Goal: Task Accomplishment & Management: Use online tool/utility

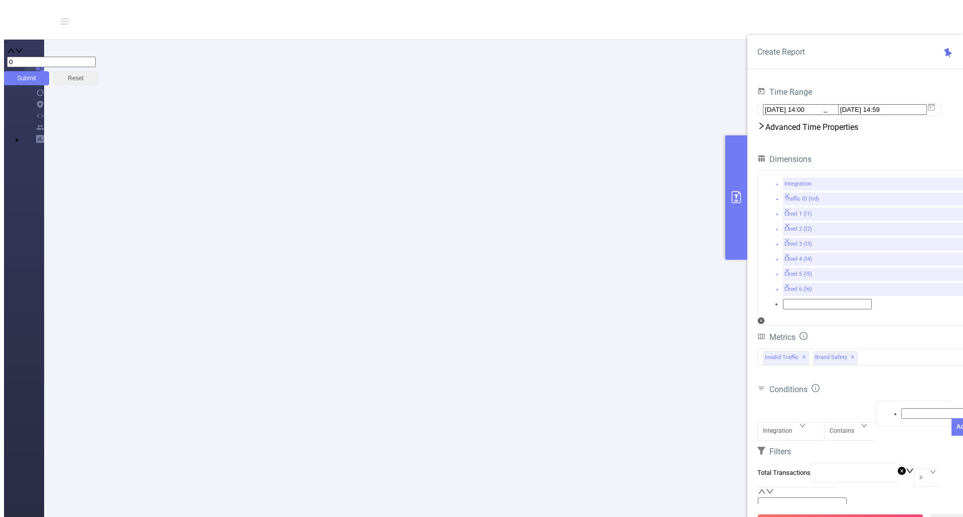
click at [102, 26] on link "Logout" at bounding box center [47, 19] width 110 height 14
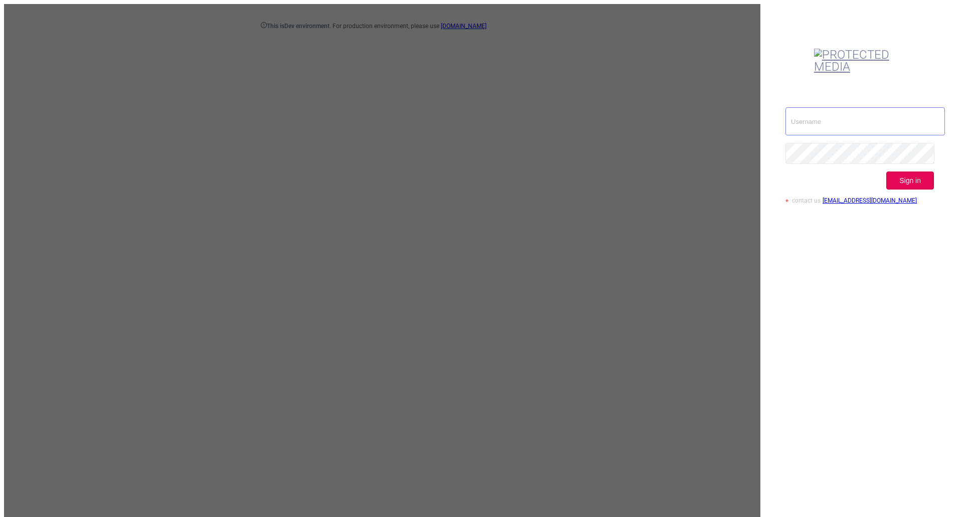
click at [820, 107] on input "text" at bounding box center [866, 121] width 160 height 28
type input "[EMAIL_ADDRESS][DOMAIN_NAME]"
click at [921, 172] on button "Sign in" at bounding box center [911, 181] width 48 height 18
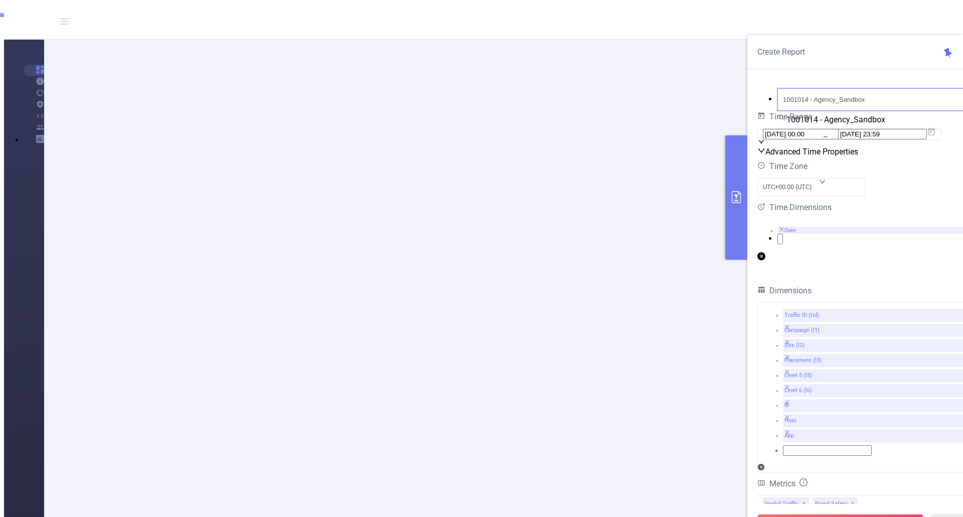
drag, startPoint x: 885, startPoint y: 94, endPoint x: 753, endPoint y: 96, distance: 132.0
click at [753, 96] on div "PID 1001014 - Agency_Sandbox 1001014 - Agency_Sandbox Time Range 2025-08-01 00:…" at bounding box center [866, 347] width 236 height 545
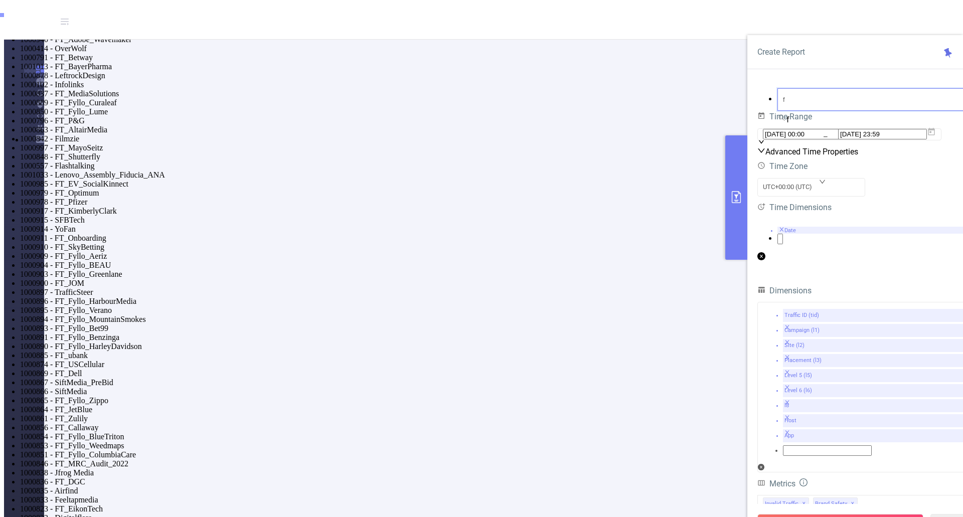
type input "ft"
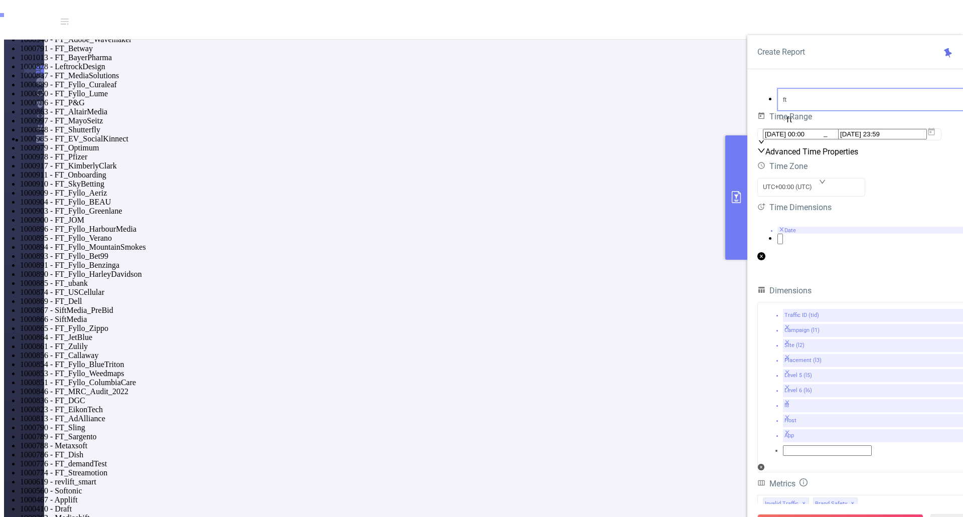
click at [825, 62] on li "1001013 - FT_BayerPharma 2,590 [2,439 rows]" at bounding box center [491, 57] width 943 height 9
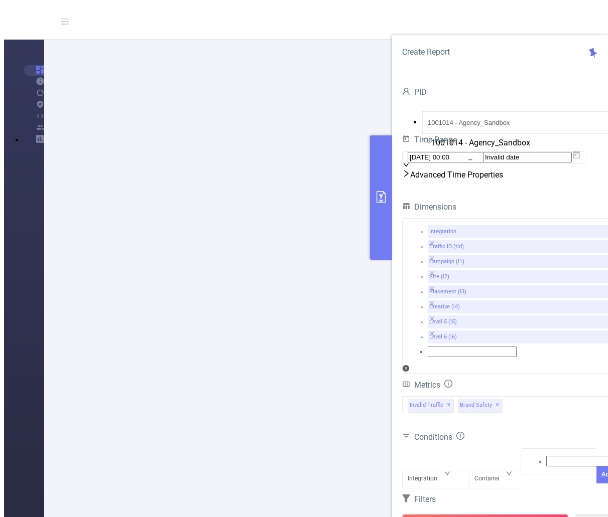
click at [516, 183] on div "Advanced Time Properties" at bounding box center [510, 175] width 216 height 16
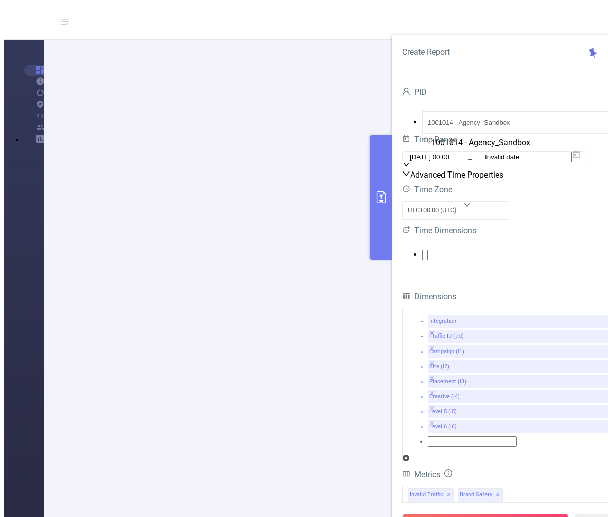
click at [449, 260] on ul at bounding box center [510, 255] width 216 height 11
click at [20, 17] on span at bounding box center [20, 12] width 0 height 9
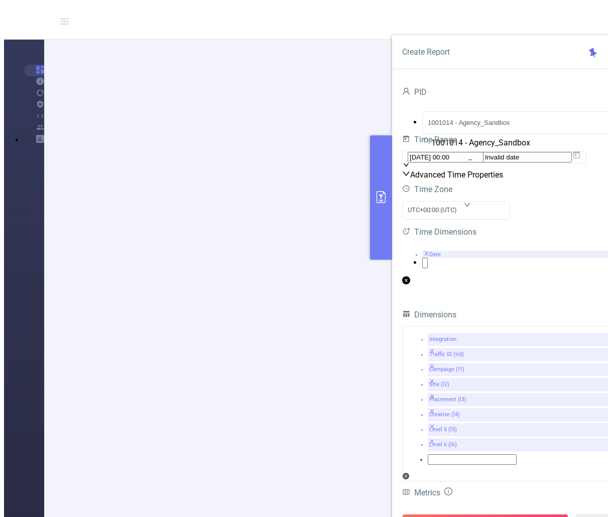
drag, startPoint x: 511, startPoint y: 277, endPoint x: 515, endPoint y: 272, distance: 6.4
click at [512, 275] on div "Time Zone UTC+00:00 (UTC) Time Dimensions Date" at bounding box center [510, 237] width 216 height 108
click at [431, 116] on input "1001014 - Agency_Sandbox" at bounding box center [525, 122] width 207 height 23
type input "1001013"
click at [472, 17] on li "1001013 - FT_BayerPharma 2,590 [2,439 rows]" at bounding box center [314, 12] width 588 height 9
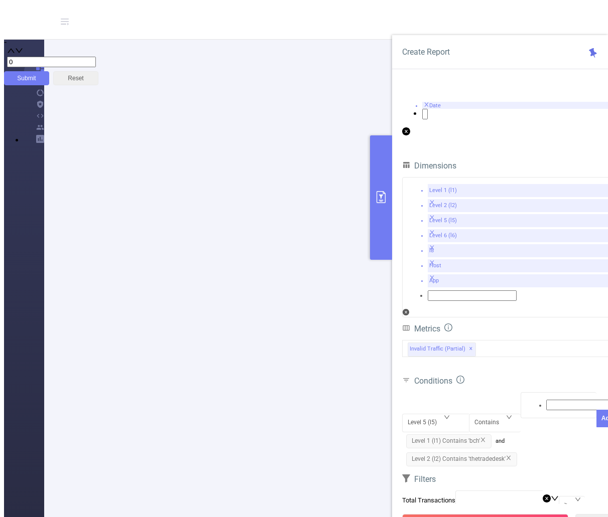
click at [102, 26] on link "Logout" at bounding box center [47, 19] width 110 height 14
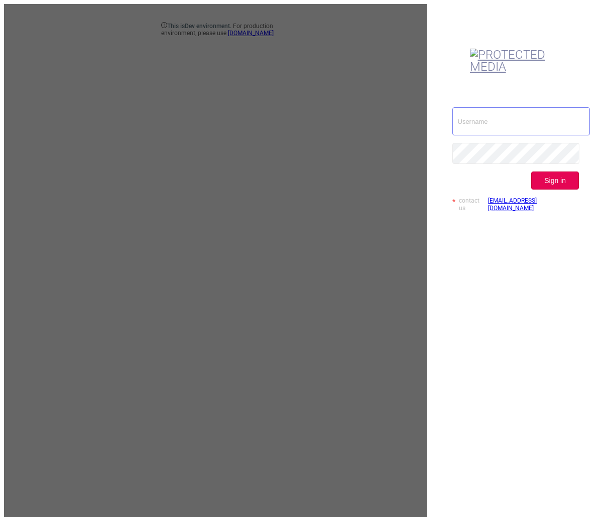
click at [507, 107] on input "text" at bounding box center [521, 121] width 138 height 28
click at [511, 107] on input "text" at bounding box center [521, 121] width 138 height 28
type input "[EMAIL_ADDRESS][DOMAIN_NAME]"
click at [562, 129] on div "[EMAIL_ADDRESS][DOMAIN_NAME] Sign in contact us [EMAIL_ADDRESS][DOMAIN_NAME]" at bounding box center [515, 163] width 127 height 112
click at [575, 172] on button "Sign in" at bounding box center [555, 181] width 48 height 18
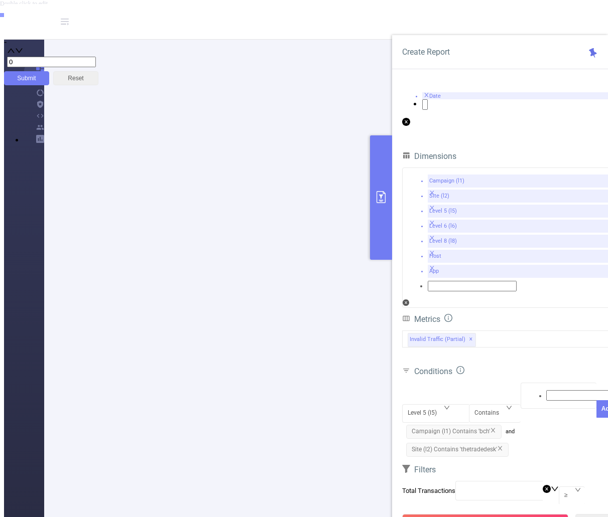
click at [491, 425] on span "Campaign (l1) Contains 'bch'" at bounding box center [453, 432] width 95 height 14
click at [500, 446] on icon "icon: close" at bounding box center [500, 449] width 6 height 6
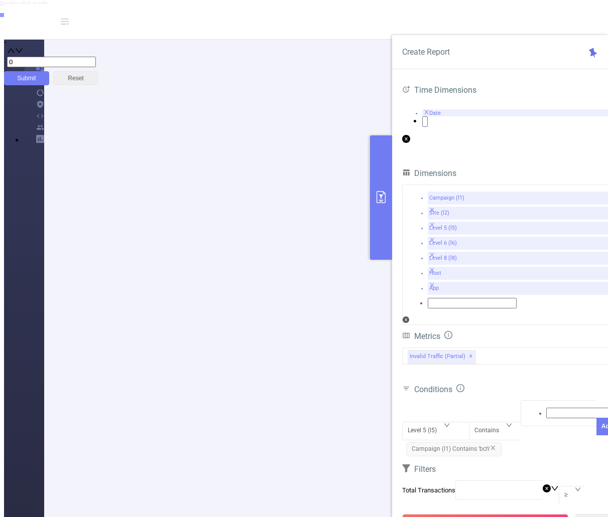
click at [493, 443] on span "Campaign (l1) Contains 'bch'" at bounding box center [453, 450] width 95 height 14
click at [492, 445] on icon "icon: close" at bounding box center [493, 448] width 6 height 6
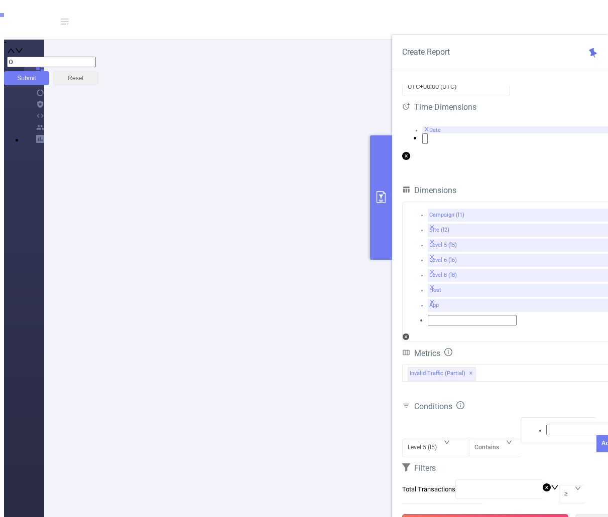
click at [474, 514] on button "Run Report" at bounding box center [485, 523] width 166 height 18
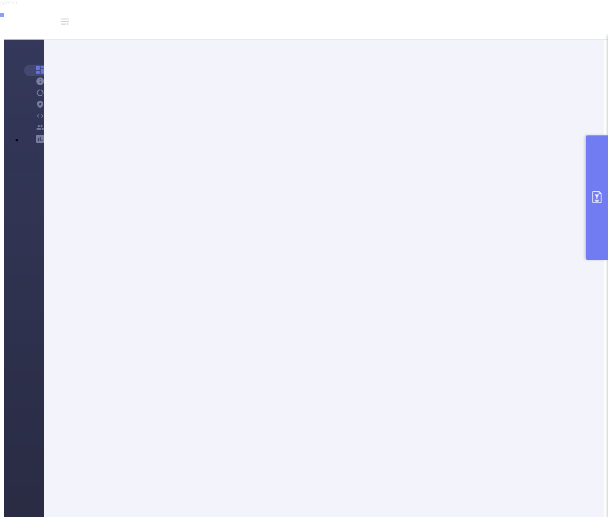
scroll to position [201, 0]
click at [597, 230] on button "primary" at bounding box center [597, 197] width 22 height 124
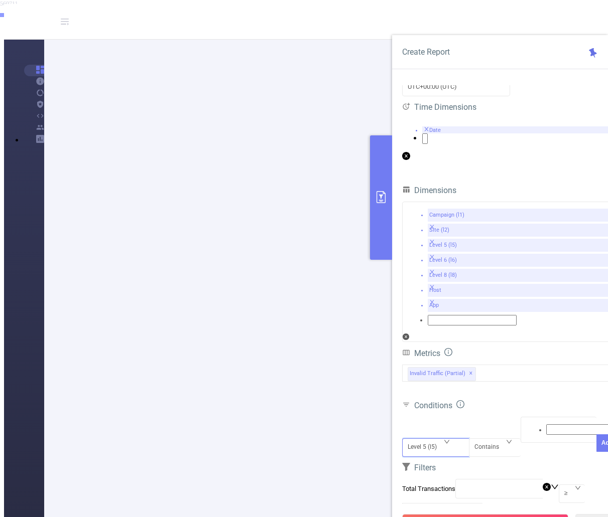
click at [432, 439] on div "Level 5 (l5)" at bounding box center [425, 447] width 36 height 17
click at [428, 14] on li "Campaign (l1)" at bounding box center [314, 10] width 588 height 8
click at [526, 423] on div at bounding box center [558, 429] width 65 height 13
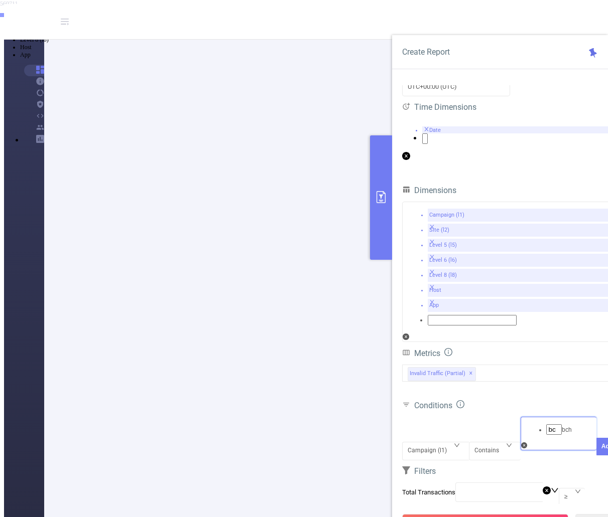
type input "b"
type input "BCH"
click at [521, 14] on li "BCH" at bounding box center [314, 10] width 588 height 8
click at [596, 453] on button "Add" at bounding box center [607, 462] width 22 height 18
click at [530, 424] on div at bounding box center [558, 430] width 65 height 13
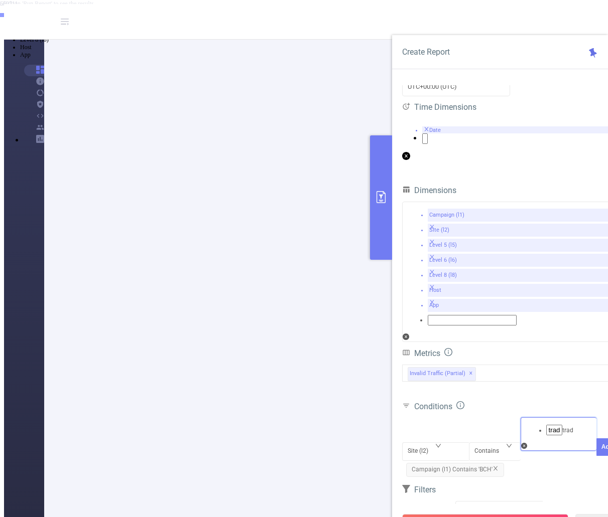
type input "trade"
click at [541, 14] on li "trade" at bounding box center [314, 10] width 588 height 8
drag, startPoint x: 585, startPoint y: 387, endPoint x: 577, endPoint y: 393, distance: 9.3
click at [596, 454] on button "Add" at bounding box center [607, 463] width 22 height 18
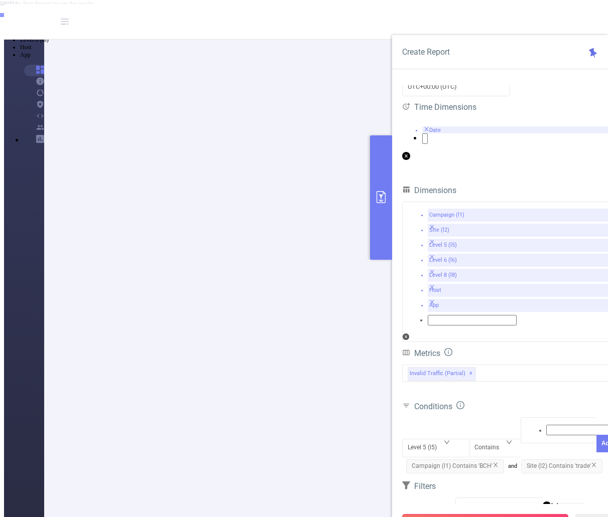
drag, startPoint x: 486, startPoint y: 496, endPoint x: 504, endPoint y: 482, distance: 22.2
click at [487, 514] on button "Run Report" at bounding box center [485, 523] width 166 height 18
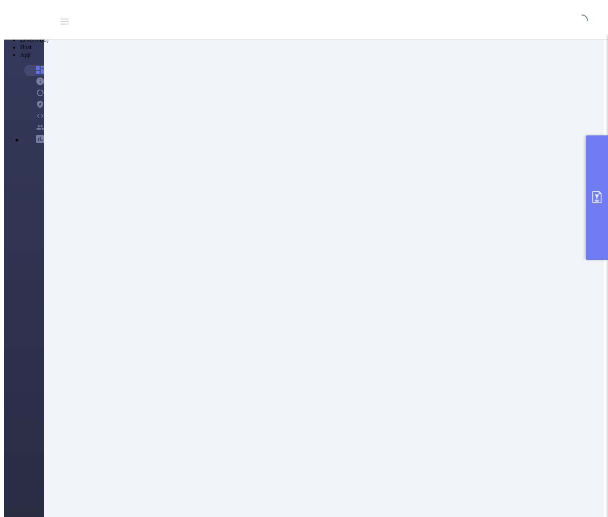
scroll to position [0, 0]
click at [590, 223] on button "primary" at bounding box center [597, 197] width 22 height 124
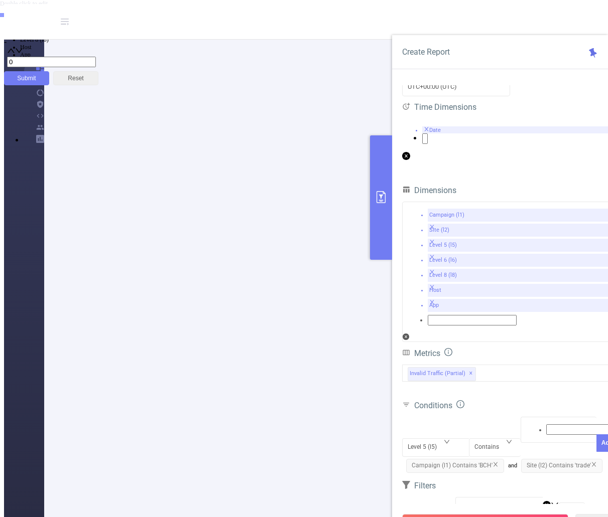
click at [493, 462] on icon "icon: close" at bounding box center [495, 465] width 6 height 6
click at [479, 463] on icon "icon: close" at bounding box center [479, 465] width 4 height 5
click at [507, 405] on div "Conditions Level 5 (l5) Contains Add" at bounding box center [510, 429] width 216 height 63
click at [470, 514] on button "Run Report" at bounding box center [485, 523] width 166 height 18
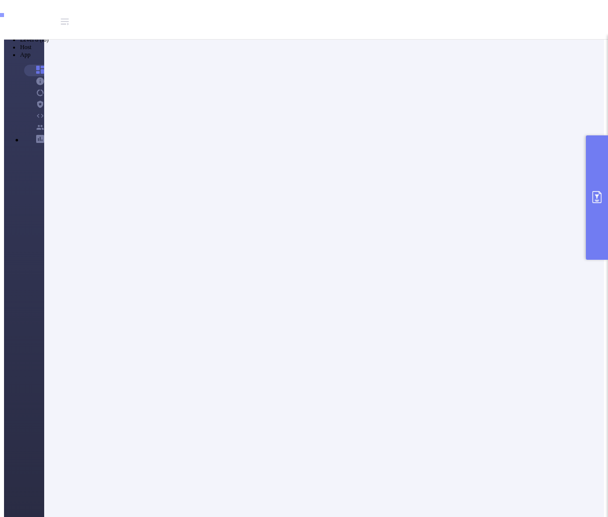
scroll to position [201, 0]
click at [546, 368] on li "50 / page" at bounding box center [293, 364] width 539 height 10
drag, startPoint x: 171, startPoint y: 215, endPoint x: 289, endPoint y: 217, distance: 117.9
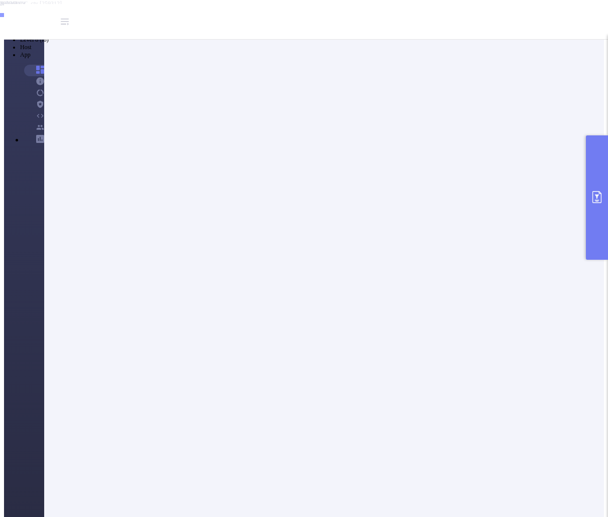
click at [598, 216] on button "primary" at bounding box center [597, 197] width 22 height 124
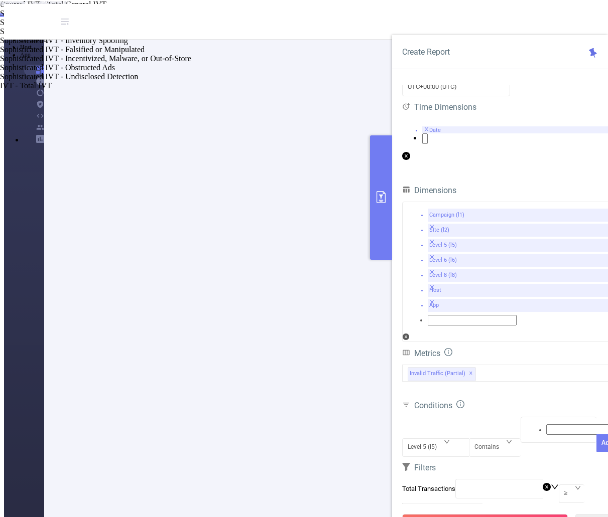
scroll to position [678, 0]
click at [442, 439] on div "Level 5 (l5)" at bounding box center [425, 447] width 36 height 17
click at [430, 14] on li "Campaign (l1)" at bounding box center [314, 10] width 588 height 8
click at [541, 423] on div at bounding box center [558, 429] width 65 height 13
type input "ctv"
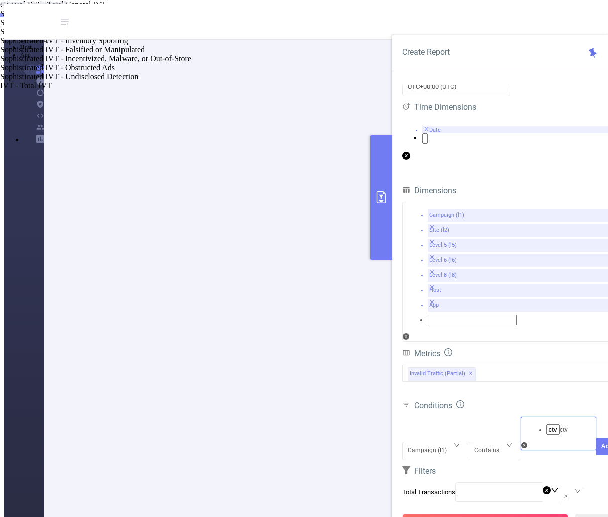
click at [542, 14] on li "ctv" at bounding box center [314, 10] width 588 height 8
click at [596, 453] on button "Add" at bounding box center [607, 462] width 22 height 18
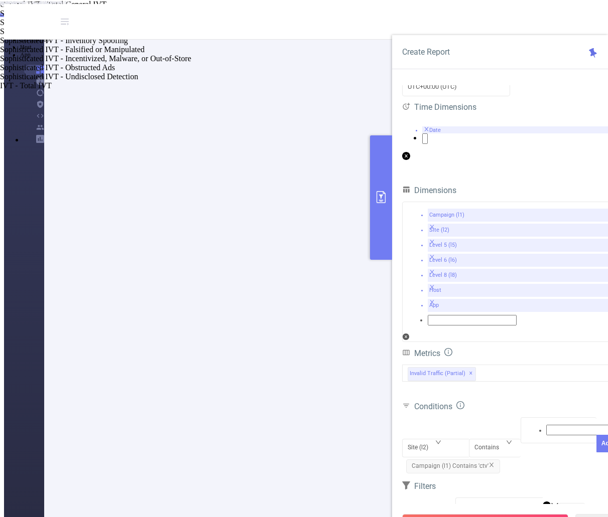
scroll to position [226, 0]
click at [443, 8] on div "Double click to edit" at bounding box center [304, 4] width 608 height 8
click at [427, 8] on div "Double click to edit" at bounding box center [304, 4] width 608 height 8
click at [415, 440] on div "Site (l2)" at bounding box center [421, 448] width 28 height 17
click at [422, 59] on li "App" at bounding box center [314, 55] width 588 height 8
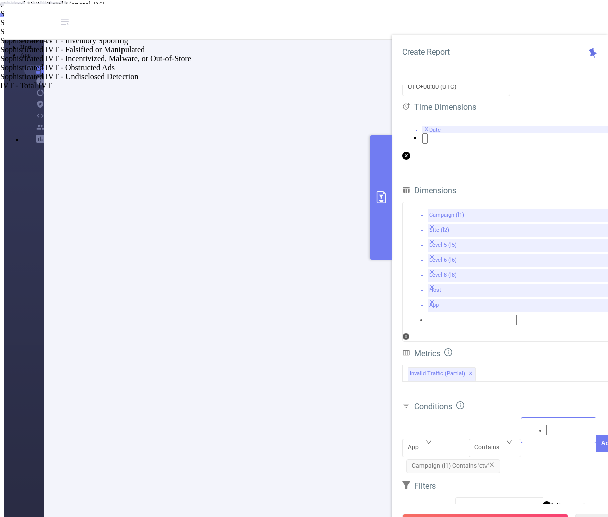
click at [540, 424] on div at bounding box center [558, 430] width 65 height 13
type input "eyeq"
drag, startPoint x: 544, startPoint y: 405, endPoint x: 561, endPoint y: 402, distance: 16.7
click at [545, 14] on li "eyeq" at bounding box center [314, 10] width 588 height 8
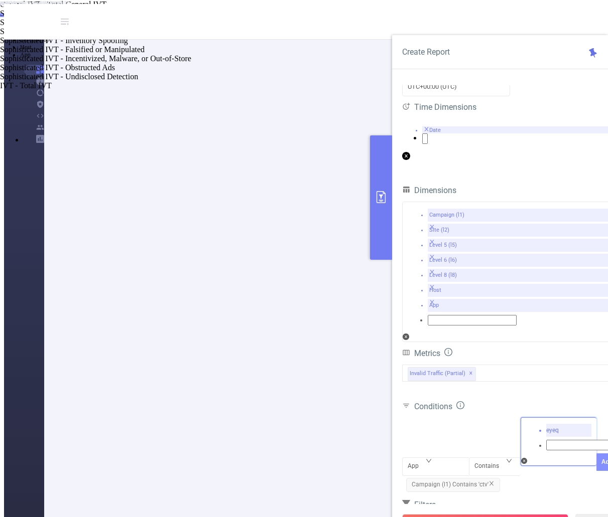
click at [596, 454] on button "Add" at bounding box center [607, 463] width 22 height 18
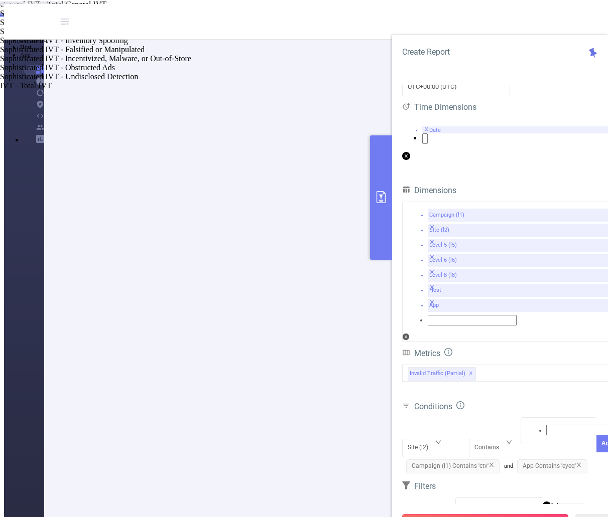
click at [498, 514] on button "Run Report" at bounding box center [485, 523] width 166 height 18
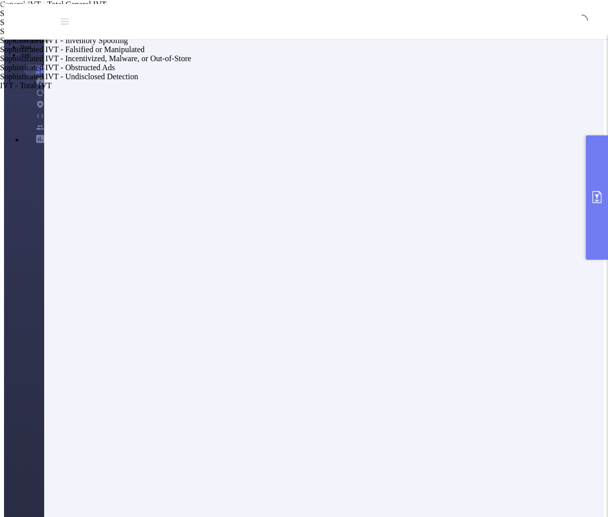
scroll to position [0, 0]
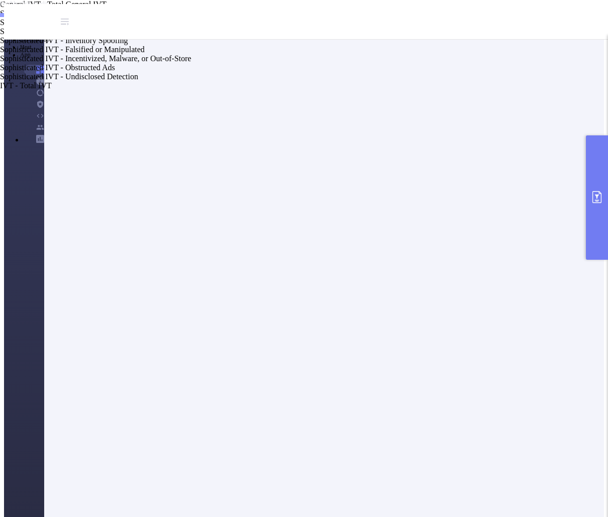
click at [601, 237] on button "primary" at bounding box center [597, 197] width 22 height 124
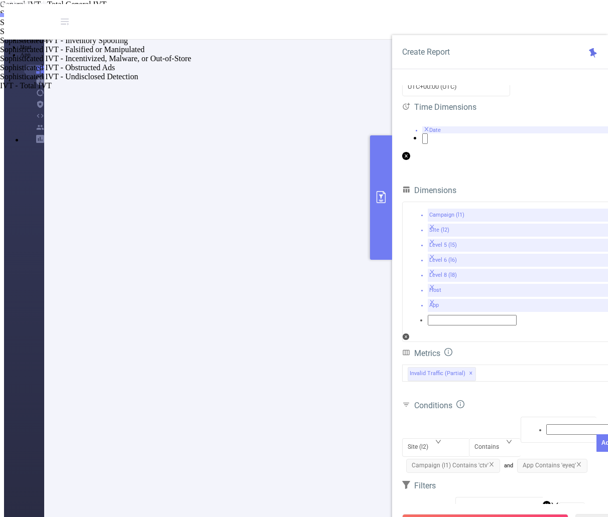
click at [381, 229] on button "primary" at bounding box center [381, 197] width 22 height 124
